Goal: Information Seeking & Learning: Learn about a topic

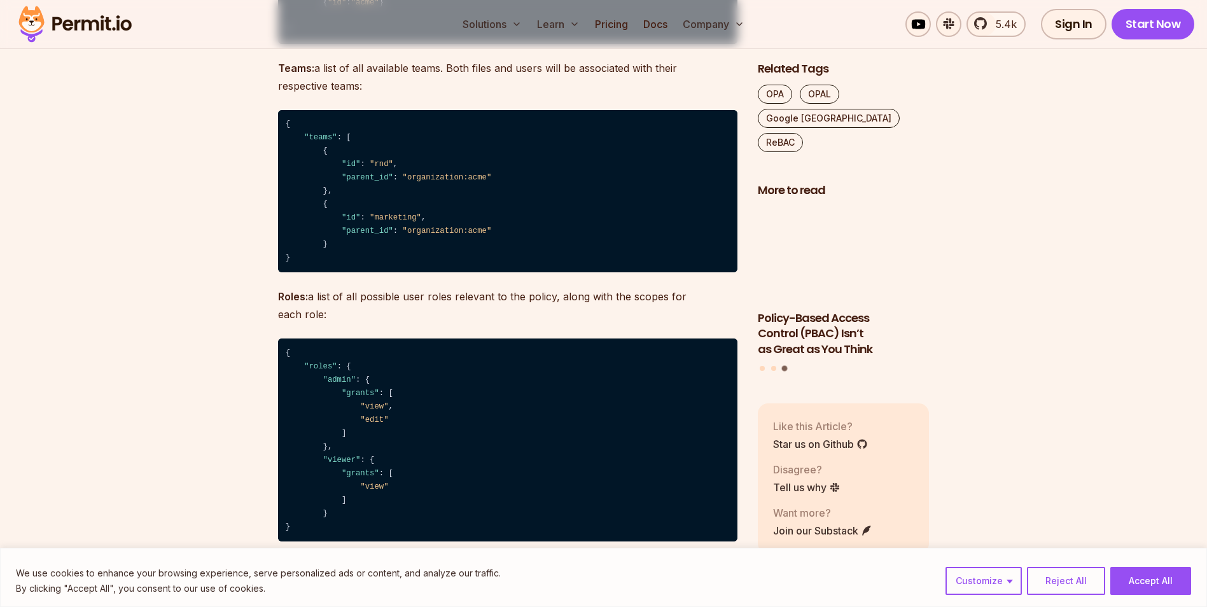
scroll to position [5091, 0]
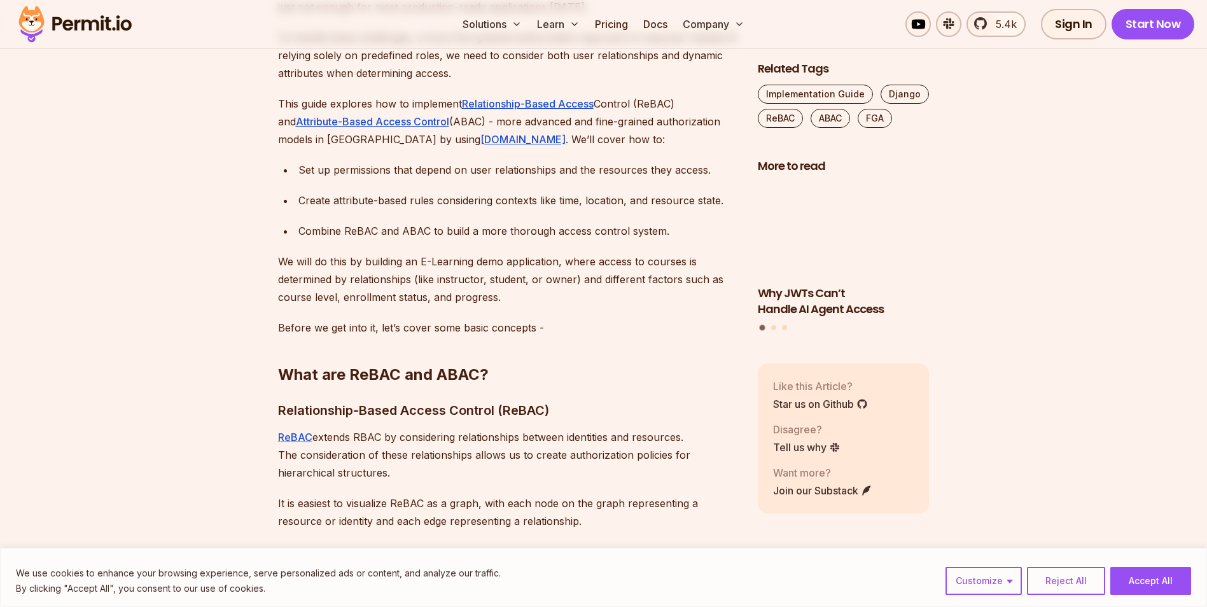
scroll to position [954, 0]
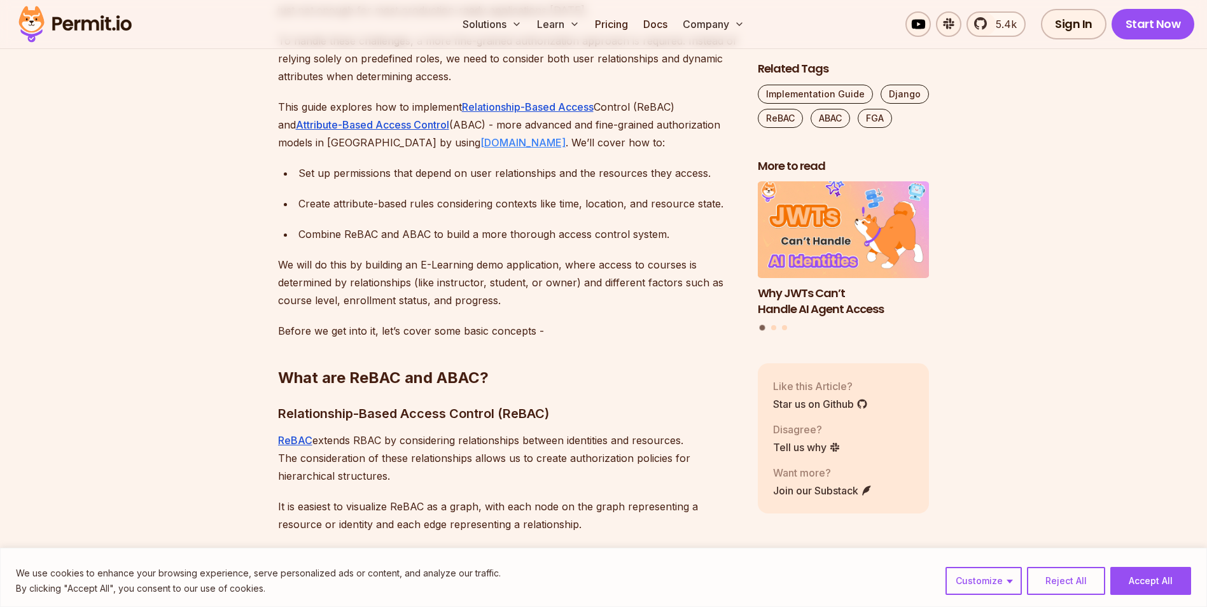
click at [480, 143] on link "[DOMAIN_NAME]" at bounding box center [522, 142] width 85 height 13
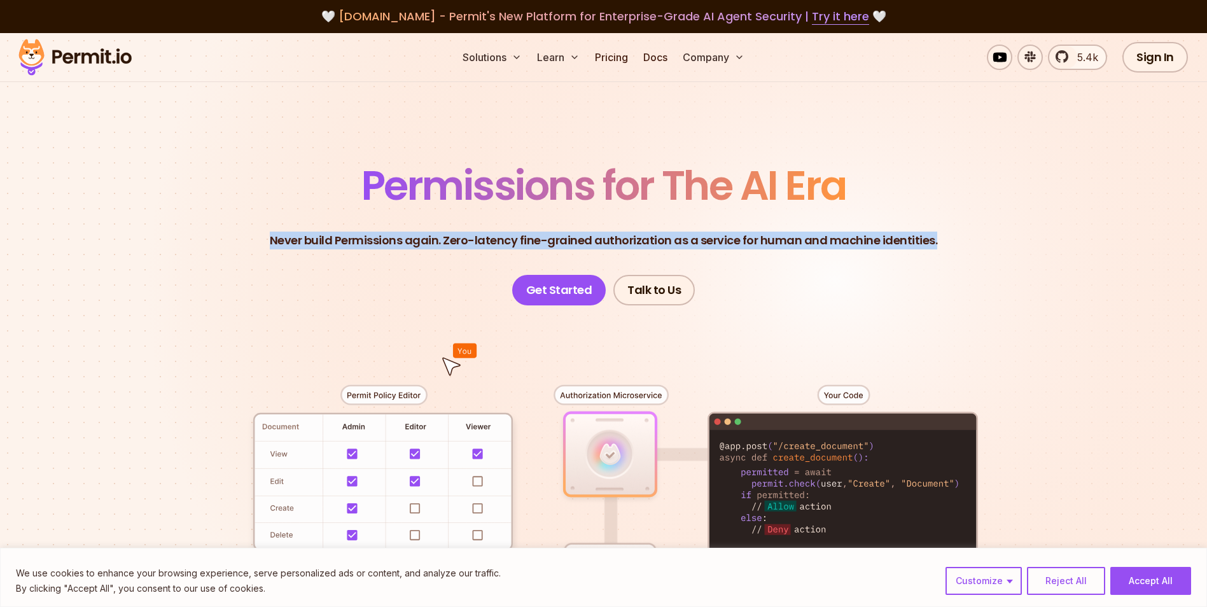
drag, startPoint x: 274, startPoint y: 237, endPoint x: 982, endPoint y: 263, distance: 708.7
click at [990, 249] on header "Permissions for The AI Era Never build Permissions again. Zero-latency fine-gra…" at bounding box center [603, 235] width 891 height 140
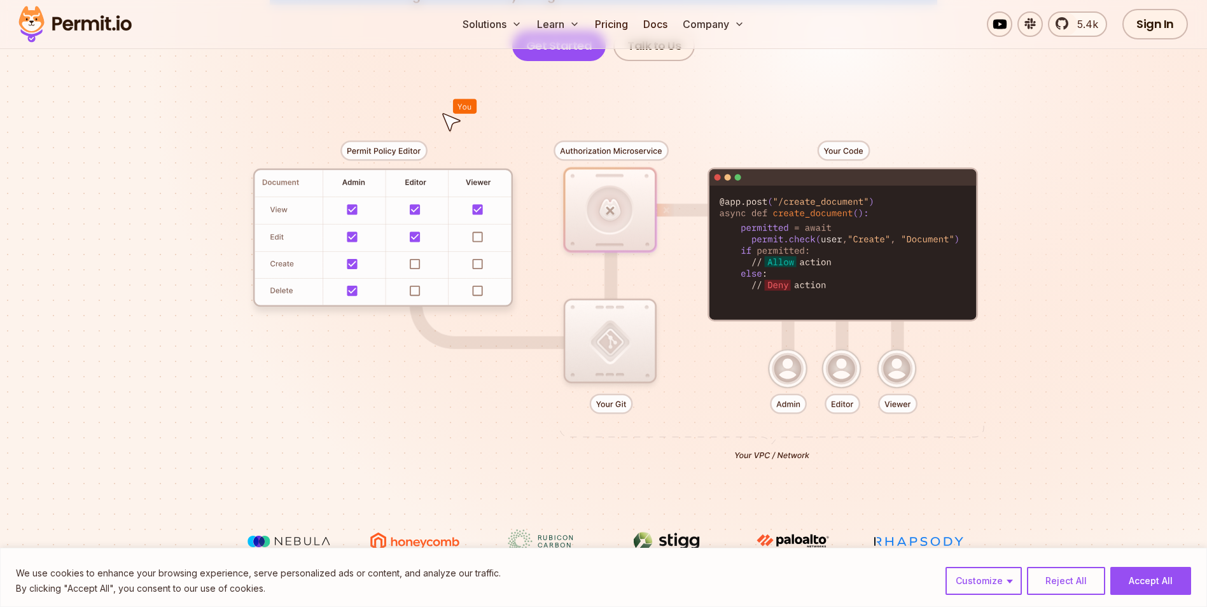
scroll to position [255, 0]
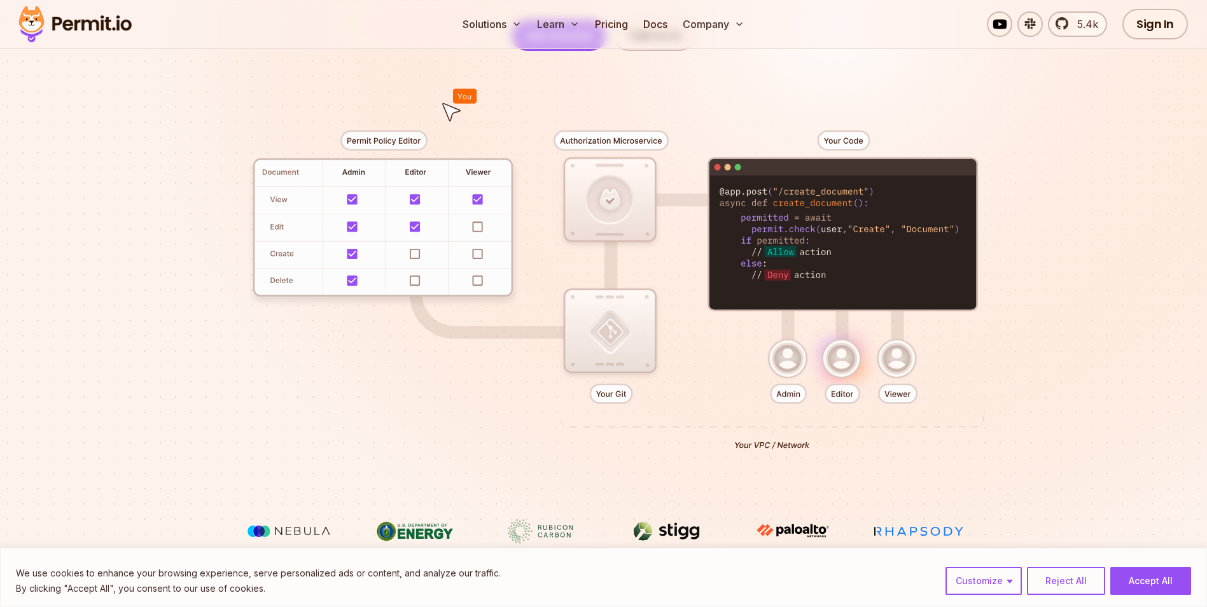
drag, startPoint x: 718, startPoint y: 193, endPoint x: 767, endPoint y: 217, distance: 54.9
click at [767, 200] on div at bounding box center [603, 285] width 891 height 468
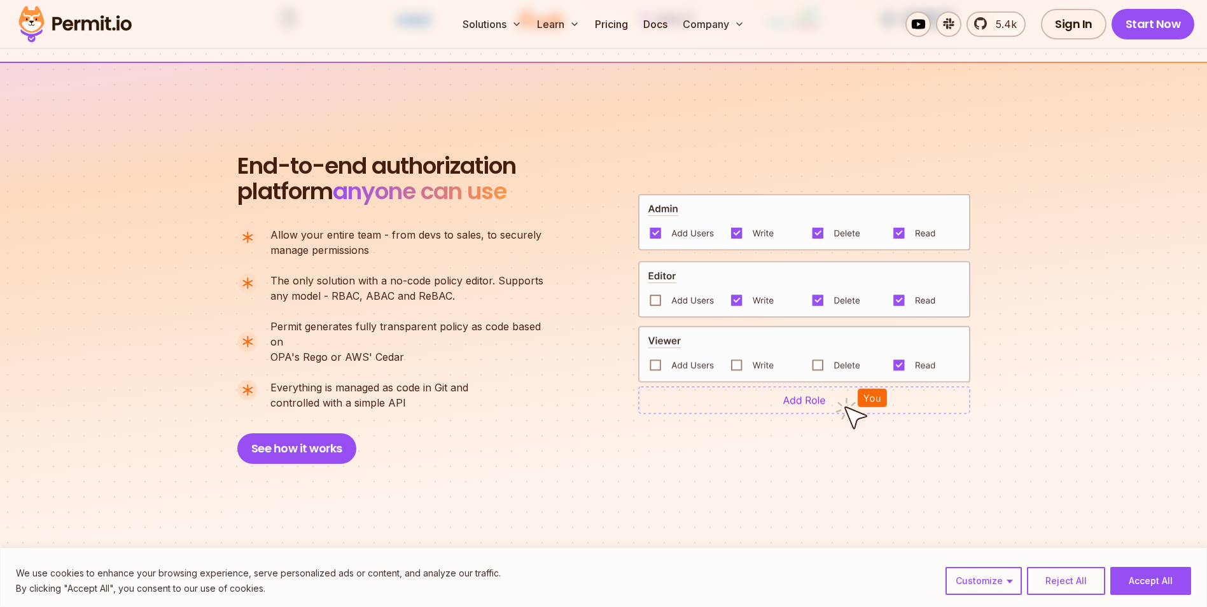
scroll to position [827, 0]
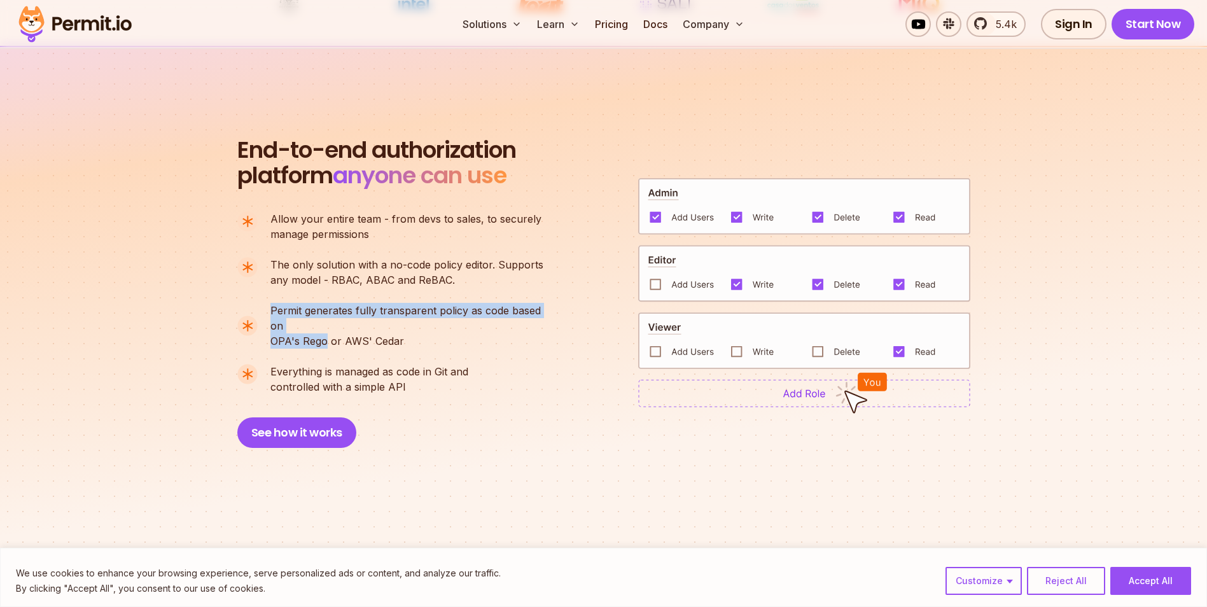
drag, startPoint x: 273, startPoint y: 309, endPoint x: 325, endPoint y: 326, distance: 55.1
click at [325, 326] on p "Permit generates fully transparent policy as code based on OPA's [PERSON_NAME] …" at bounding box center [412, 326] width 284 height 46
drag, startPoint x: 325, startPoint y: 326, endPoint x: 269, endPoint y: 317, distance: 57.4
click at [269, 317] on li "Permit generates fully transparent policy as code based on OPA's [PERSON_NAME] …" at bounding box center [395, 326] width 317 height 46
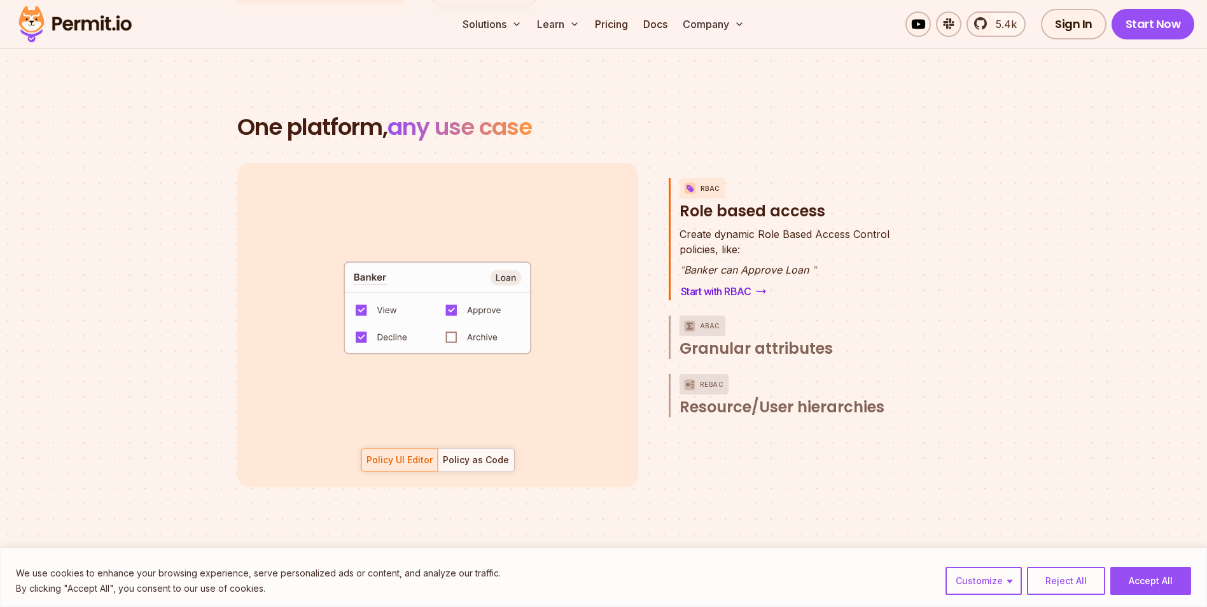
scroll to position [66, 0]
click at [769, 339] on span "Granular attributes" at bounding box center [756, 349] width 153 height 20
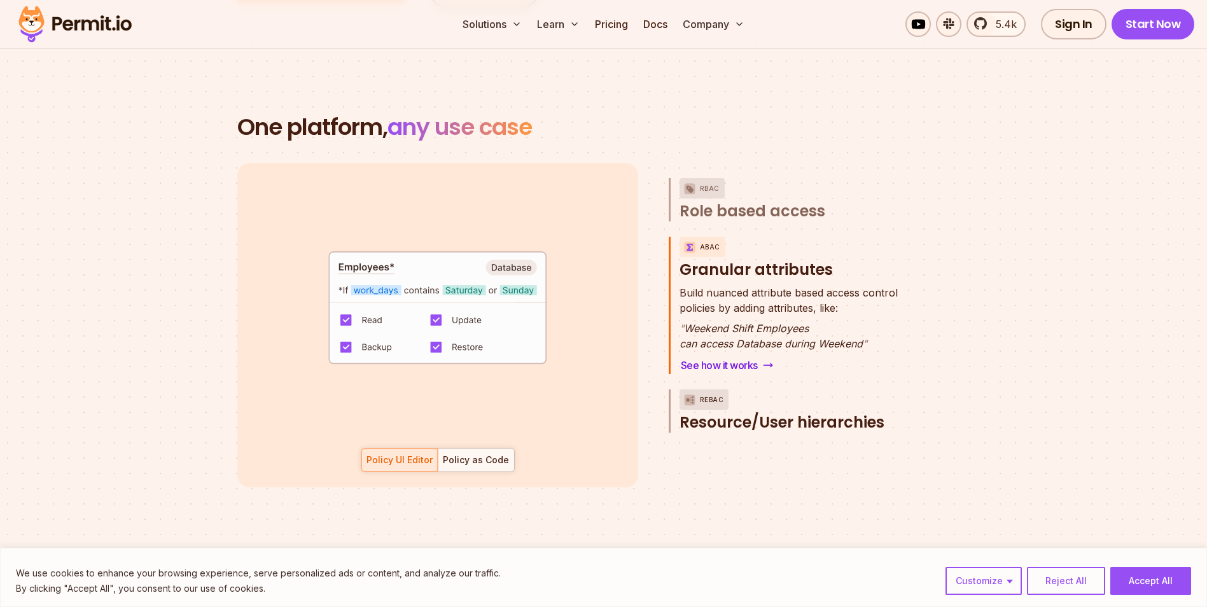
click at [773, 412] on span "Resource/User hierarchies" at bounding box center [782, 422] width 205 height 20
